Goal: Information Seeking & Learning: Learn about a topic

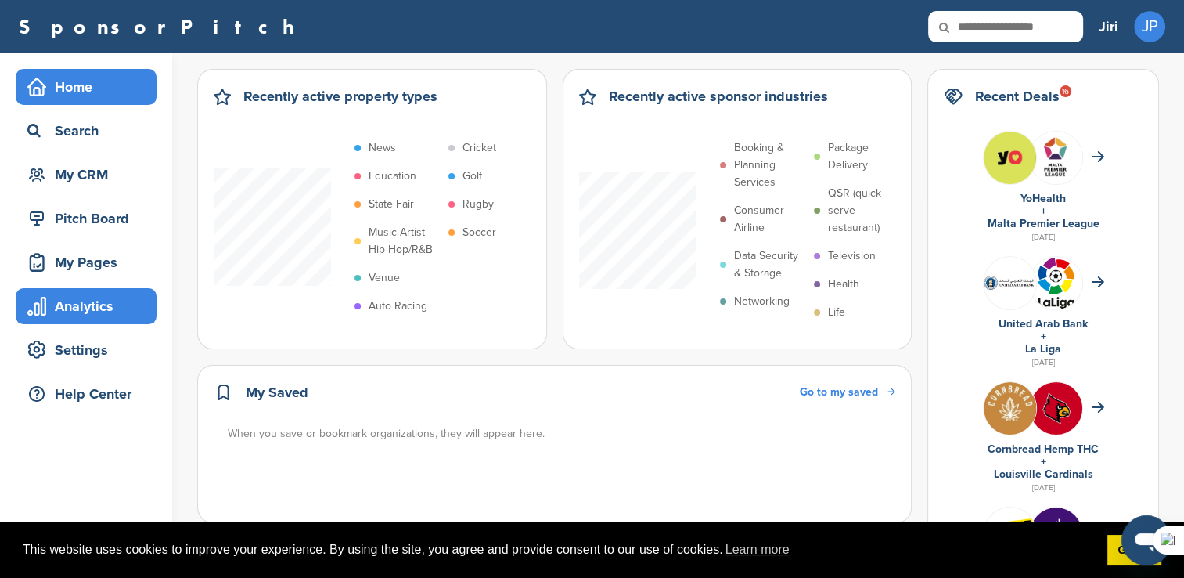
click at [122, 302] on div "Analytics" at bounding box center [89, 306] width 133 height 28
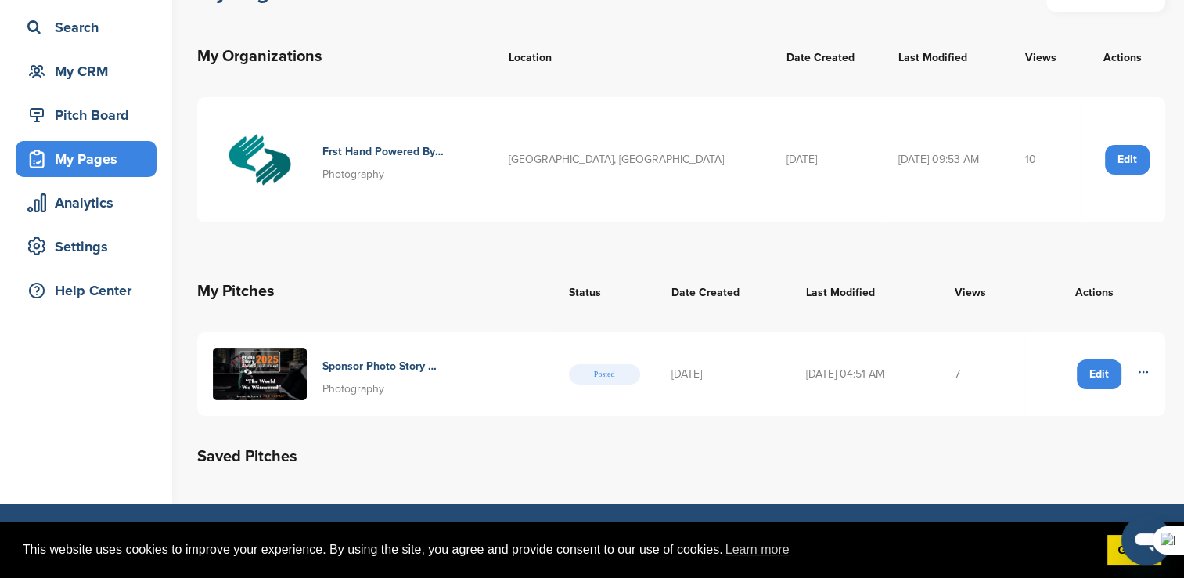
scroll to position [78, 0]
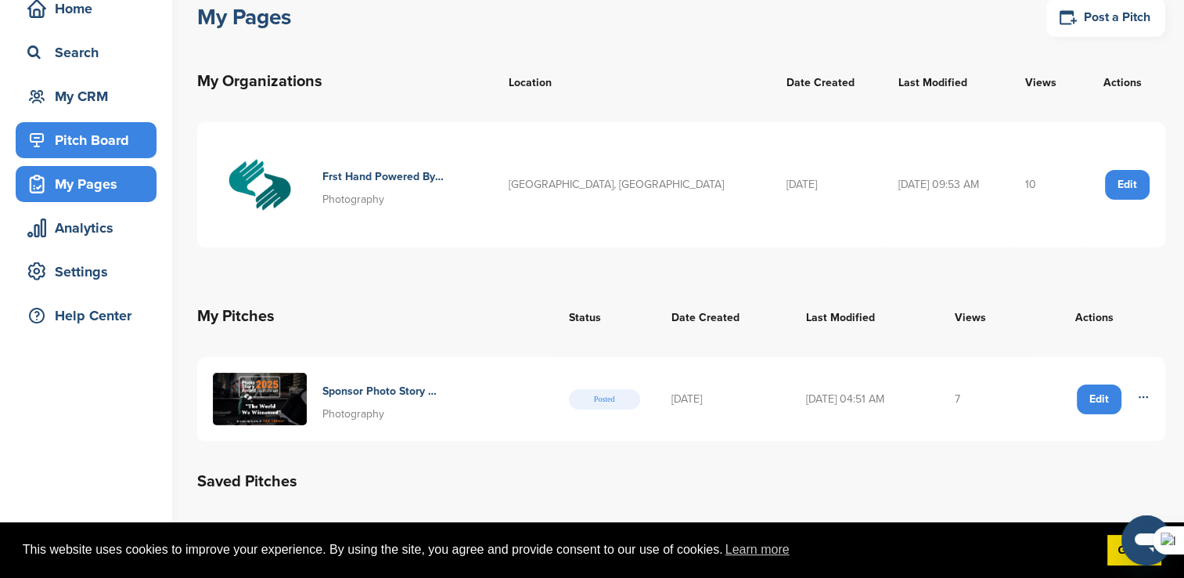
click at [54, 146] on div "Pitch Board" at bounding box center [89, 140] width 133 height 28
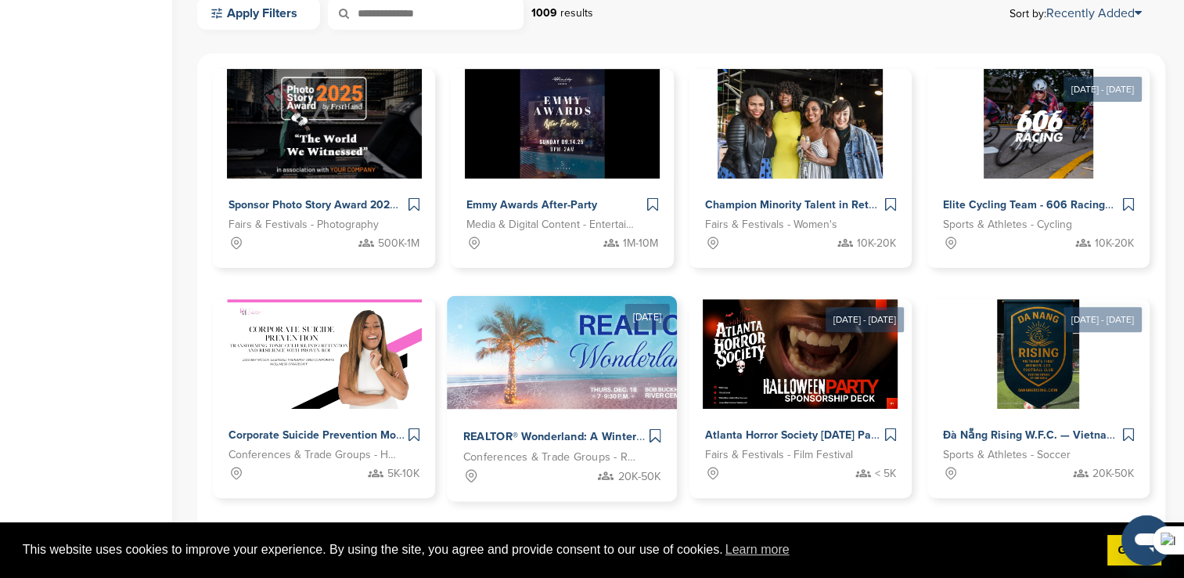
scroll to position [313, 0]
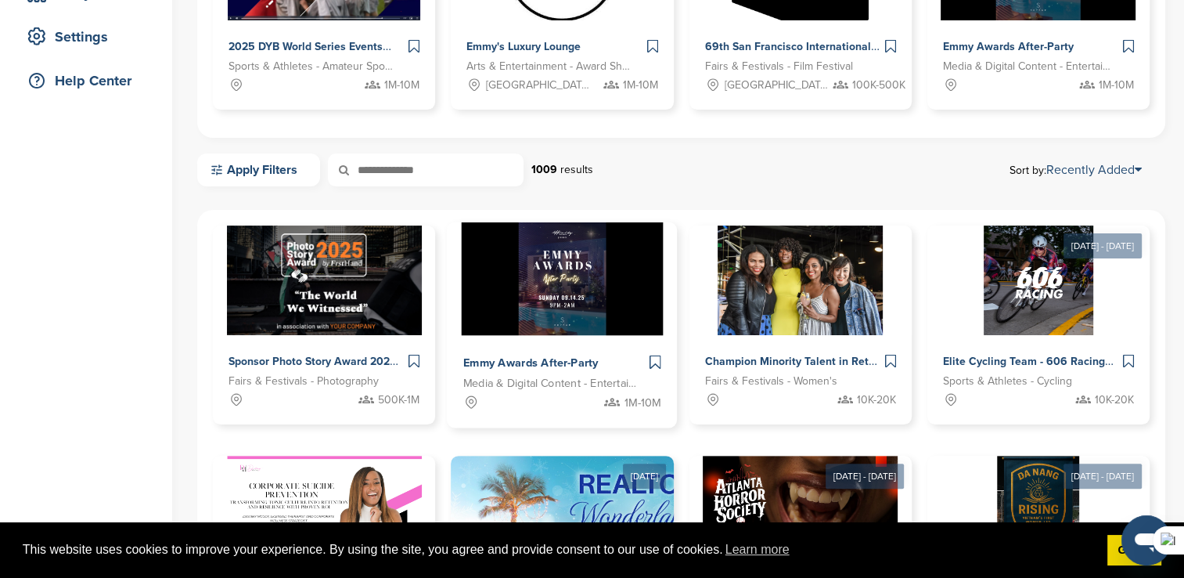
click at [563, 384] on span "Media & Digital Content - Entertainment" at bounding box center [550, 384] width 174 height 18
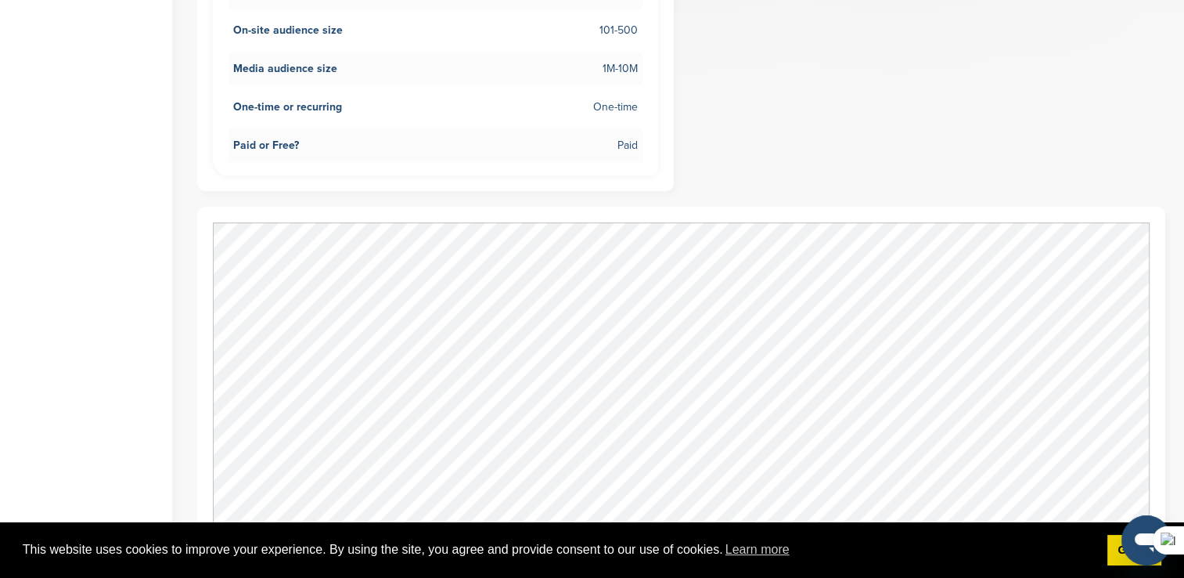
scroll to position [861, 0]
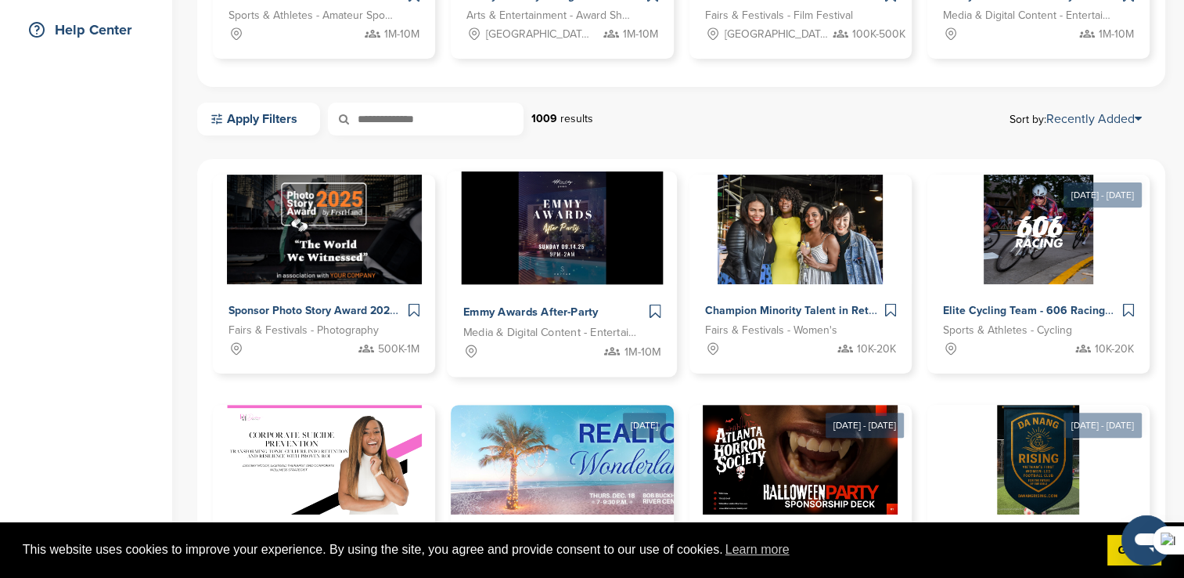
scroll to position [391, 0]
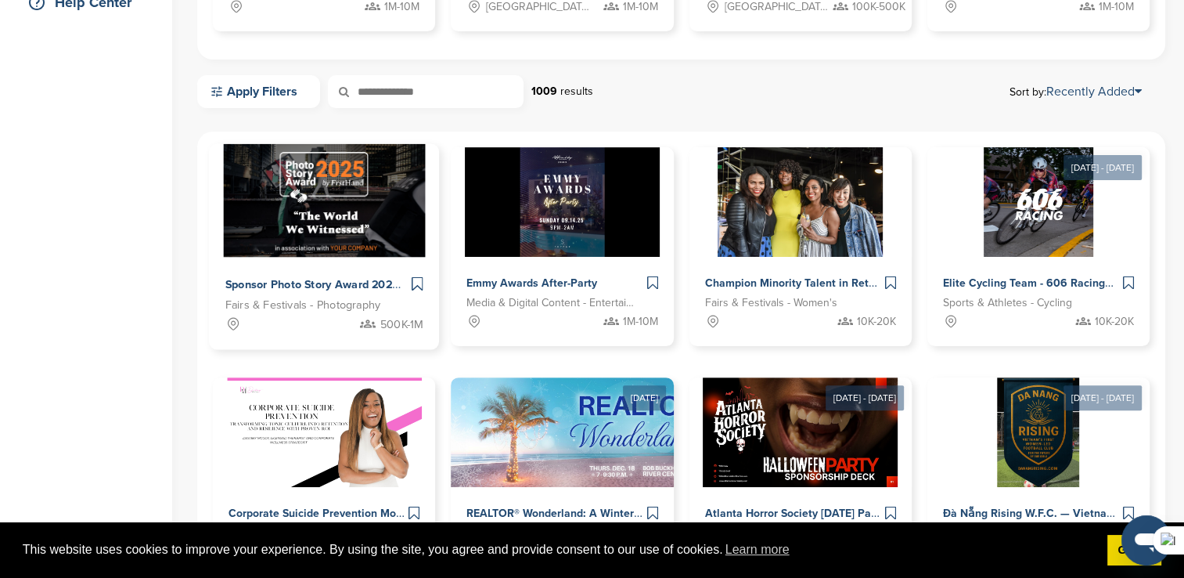
click at [395, 236] on img at bounding box center [324, 200] width 202 height 113
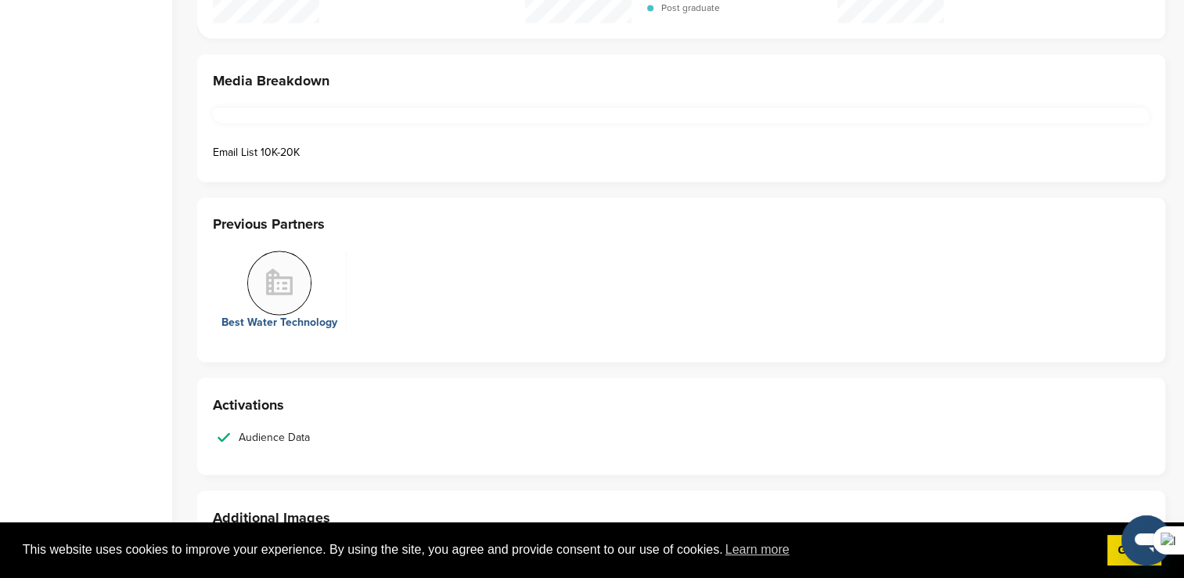
scroll to position [2661, 0]
click at [286, 282] on img at bounding box center [279, 285] width 64 height 64
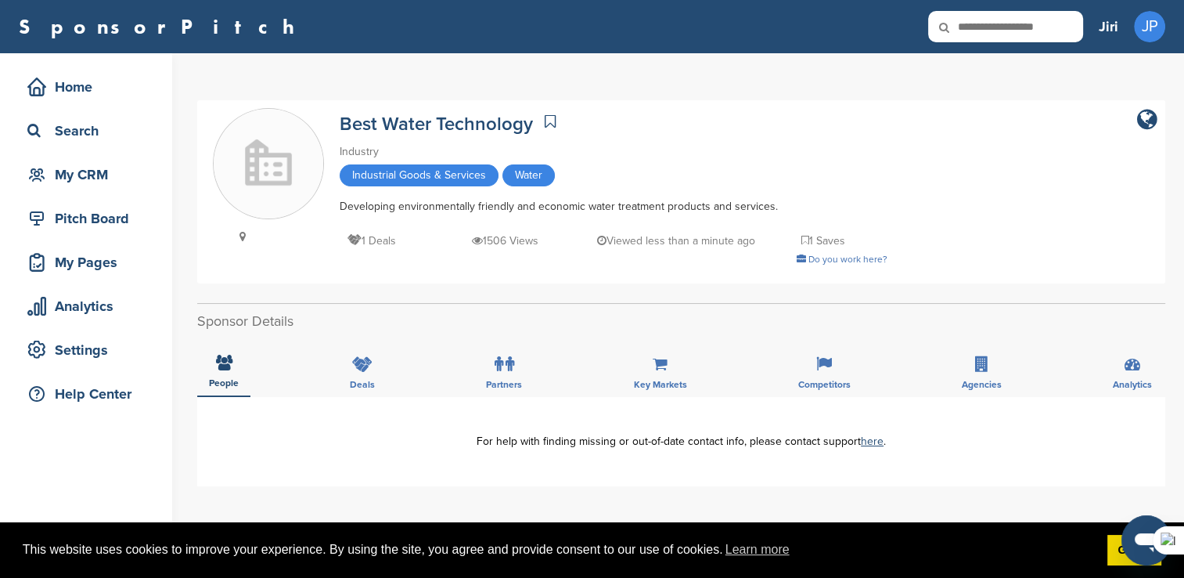
click at [282, 170] on img at bounding box center [269, 165] width 110 height 110
click at [261, 175] on img at bounding box center [269, 165] width 110 height 110
click at [265, 174] on img at bounding box center [269, 165] width 110 height 110
click at [454, 177] on span "Industrial Goods & Services" at bounding box center [419, 175] width 159 height 22
click at [537, 178] on span "Water" at bounding box center [528, 175] width 52 height 22
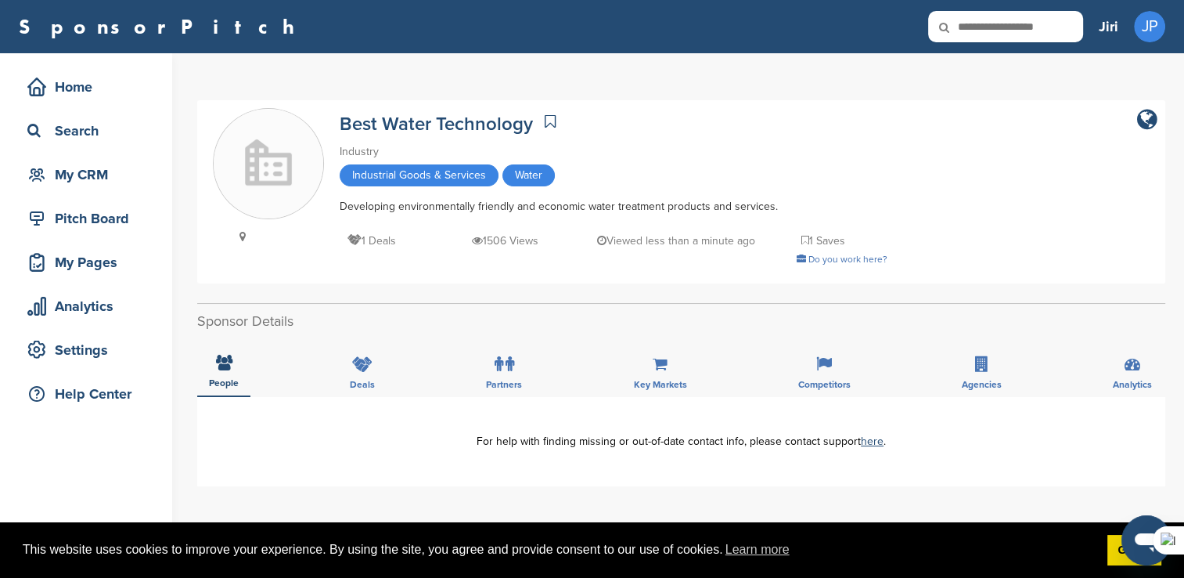
click at [411, 181] on span "Industrial Goods & Services" at bounding box center [419, 175] width 159 height 22
click at [297, 155] on img at bounding box center [269, 165] width 110 height 110
click at [239, 234] on icon at bounding box center [242, 236] width 20 height 11
click at [80, 139] on div "Search" at bounding box center [89, 131] width 133 height 28
